Goal: Information Seeking & Learning: Understand process/instructions

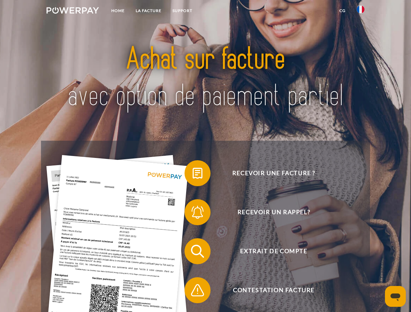
click at [72, 11] on img at bounding box center [72, 10] width 52 height 7
click at [360, 11] on img at bounding box center [360, 10] width 8 height 8
click at [342, 11] on link "CG" at bounding box center [342, 11] width 17 height 12
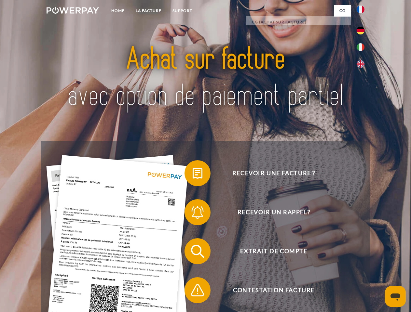
click at [192, 175] on span at bounding box center [187, 173] width 33 height 33
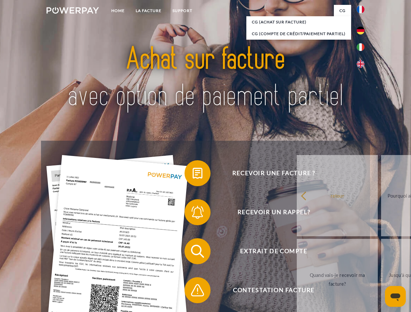
click at [192, 214] on span at bounding box center [187, 212] width 33 height 33
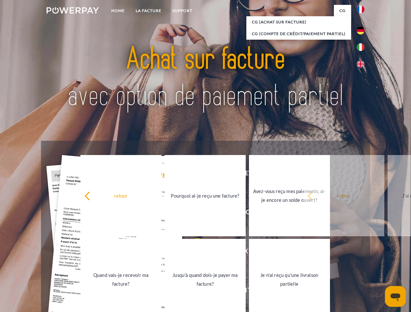
click at [192, 253] on link "Jusqu'à quand dois-je payer ma facture?" at bounding box center [204, 279] width 81 height 81
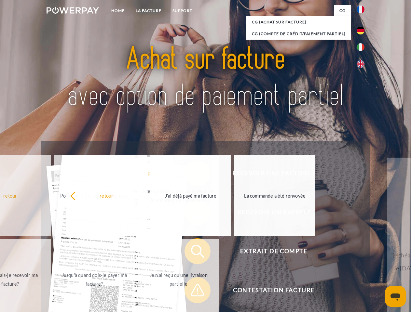
click at [192, 292] on span at bounding box center [187, 290] width 33 height 33
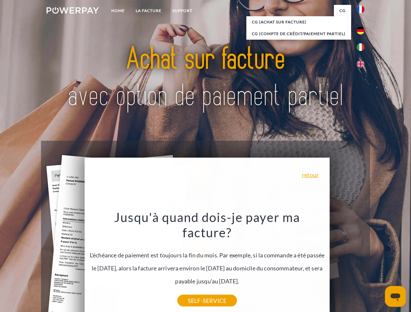
click at [395, 296] on icon "Ouvrir la fenêtre de messagerie" at bounding box center [395, 298] width 10 height 8
